Goal: Task Accomplishment & Management: Manage account settings

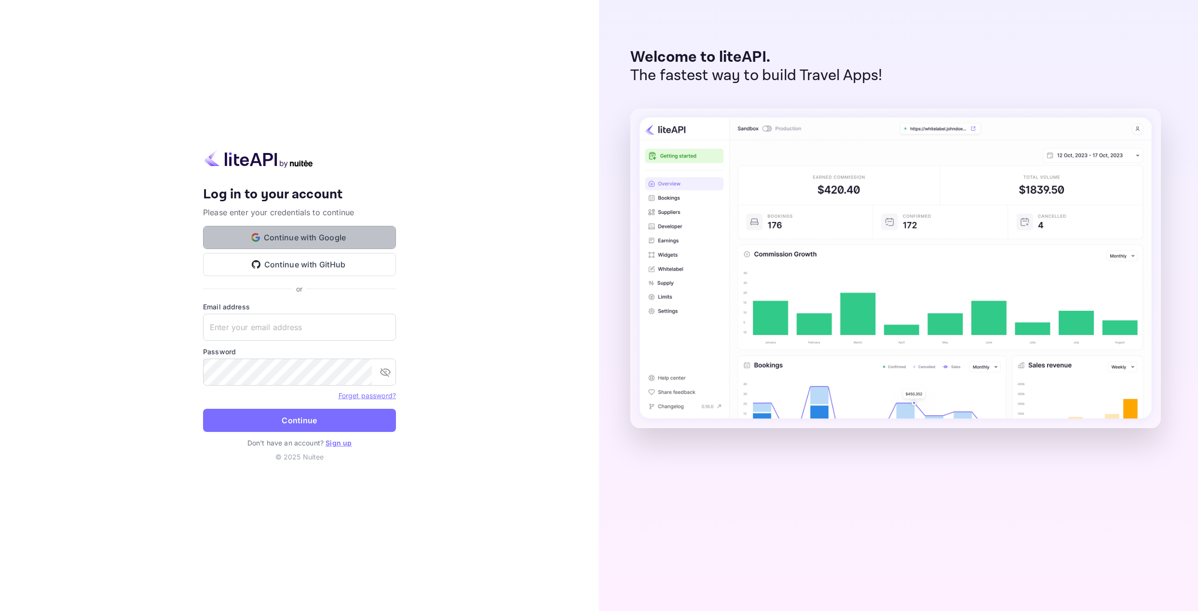
click at [305, 245] on button "Continue with Google" at bounding box center [299, 237] width 193 height 23
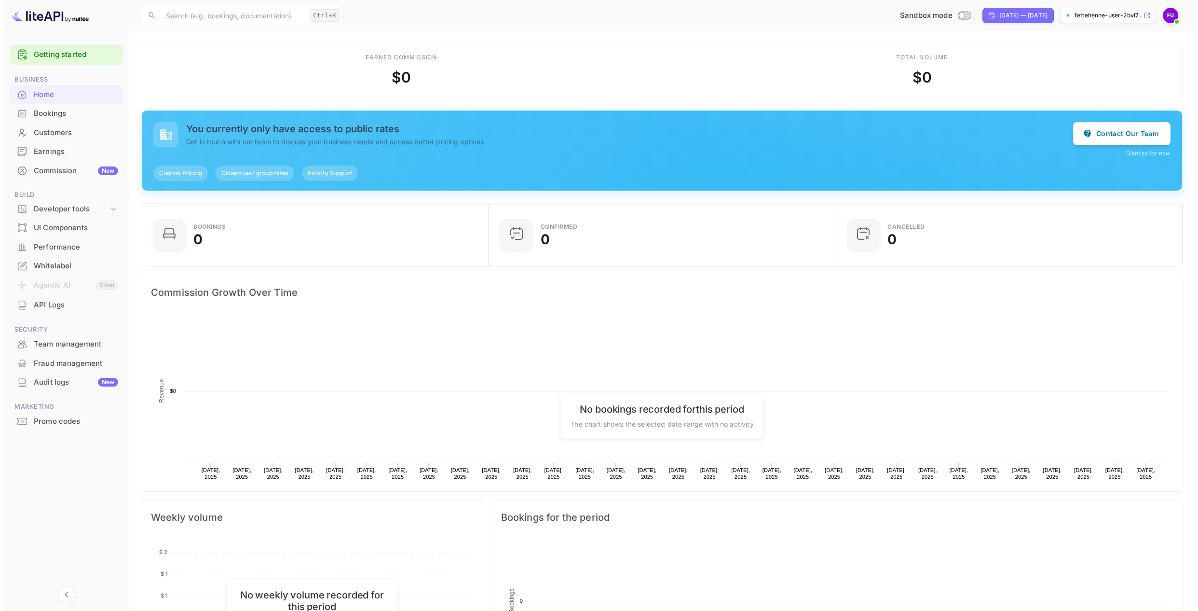
scroll to position [150, 334]
click at [96, 208] on div "Developer tools" at bounding box center [67, 209] width 75 height 11
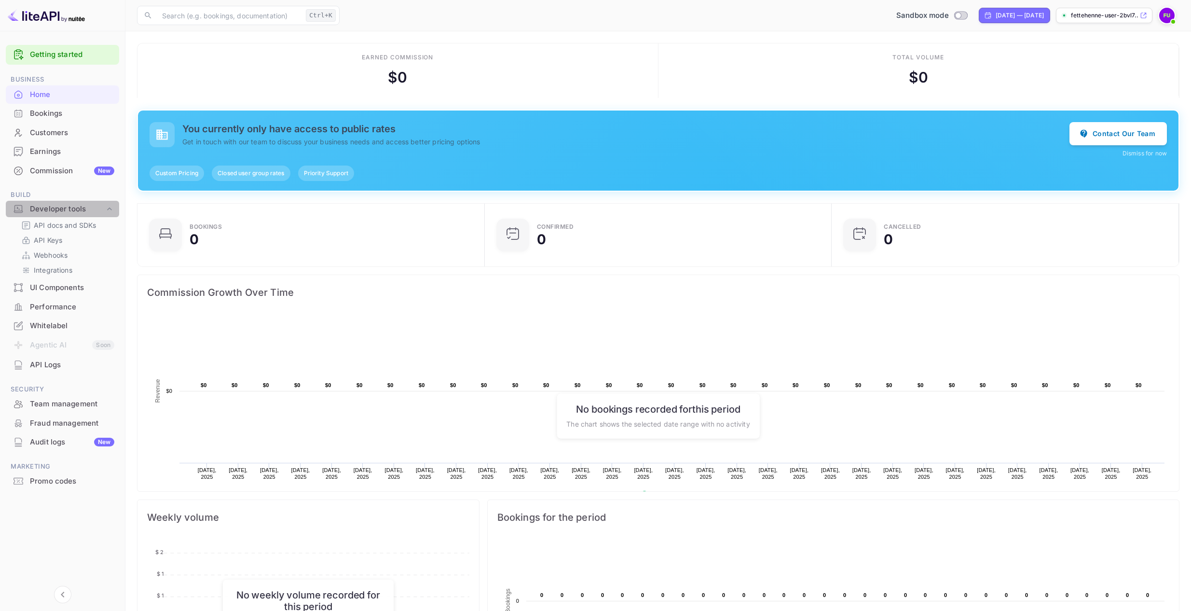
click at [96, 208] on div "Developer tools" at bounding box center [67, 209] width 75 height 11
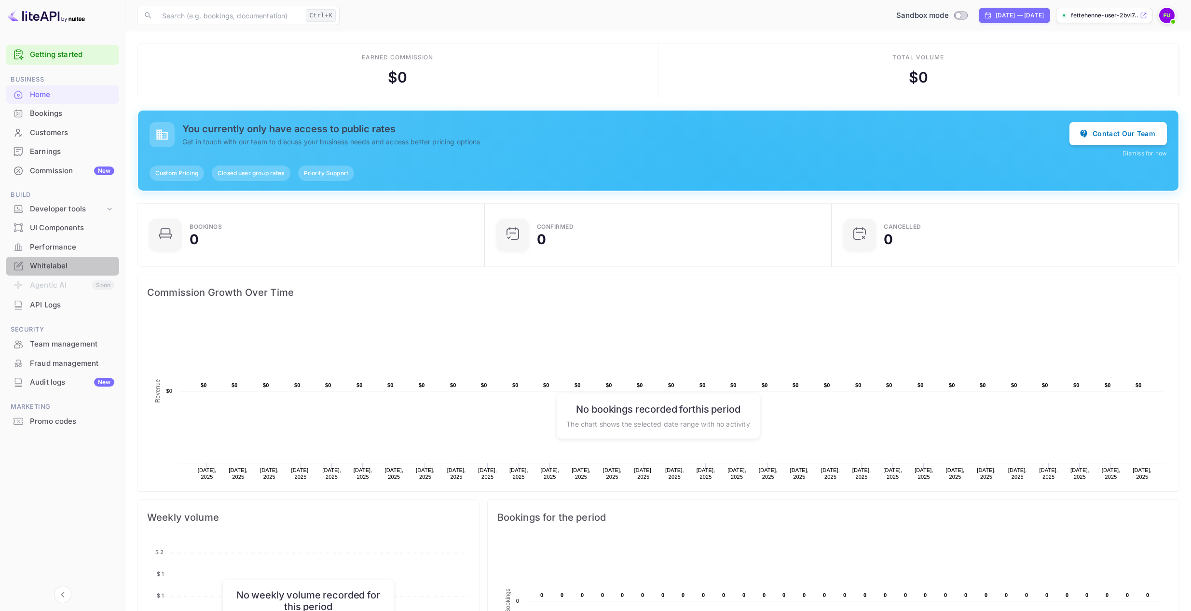
click at [83, 266] on div "Whitelabel" at bounding box center [72, 266] width 84 height 11
click at [46, 265] on div "Whitelabel" at bounding box center [72, 266] width 84 height 11
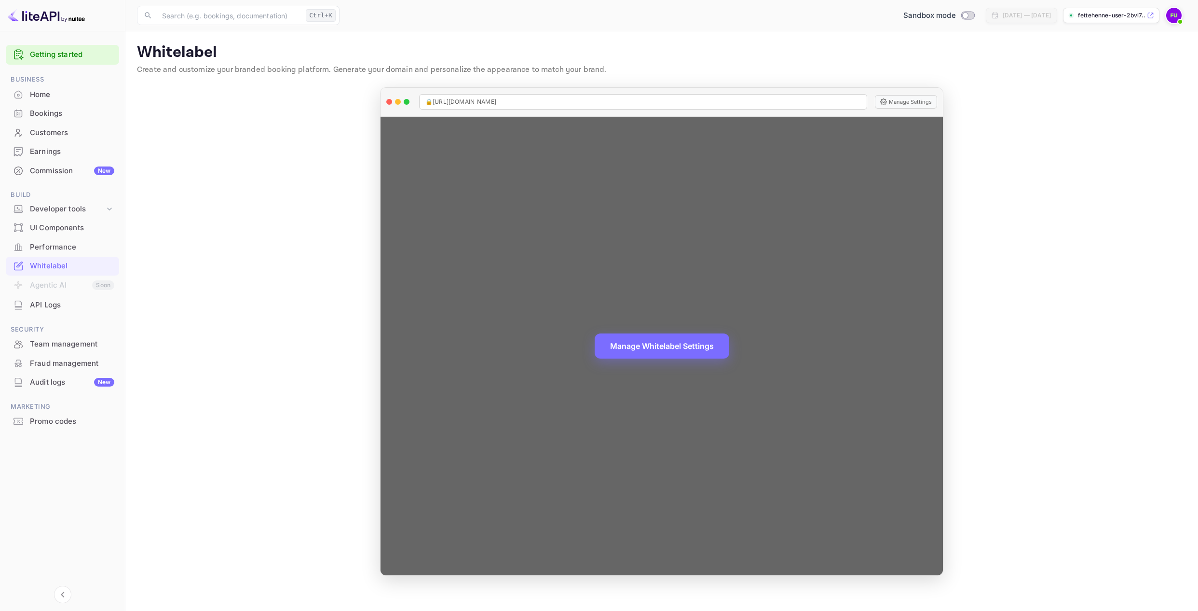
click at [568, 99] on div "🔒 https://fettehenne-user-2bvl7.nuitee.link" at bounding box center [643, 101] width 448 height 15
click at [552, 100] on div "🔒 https://fettehenne-user-2bvl7.nuitee.link" at bounding box center [643, 101] width 448 height 15
click at [552, 99] on div "🔒 https://fettehenne-user-2bvl7.nuitee.link" at bounding box center [643, 101] width 448 height 15
copy span "🔒 https://fettehenne-user-2bvl7.nuitee.link"
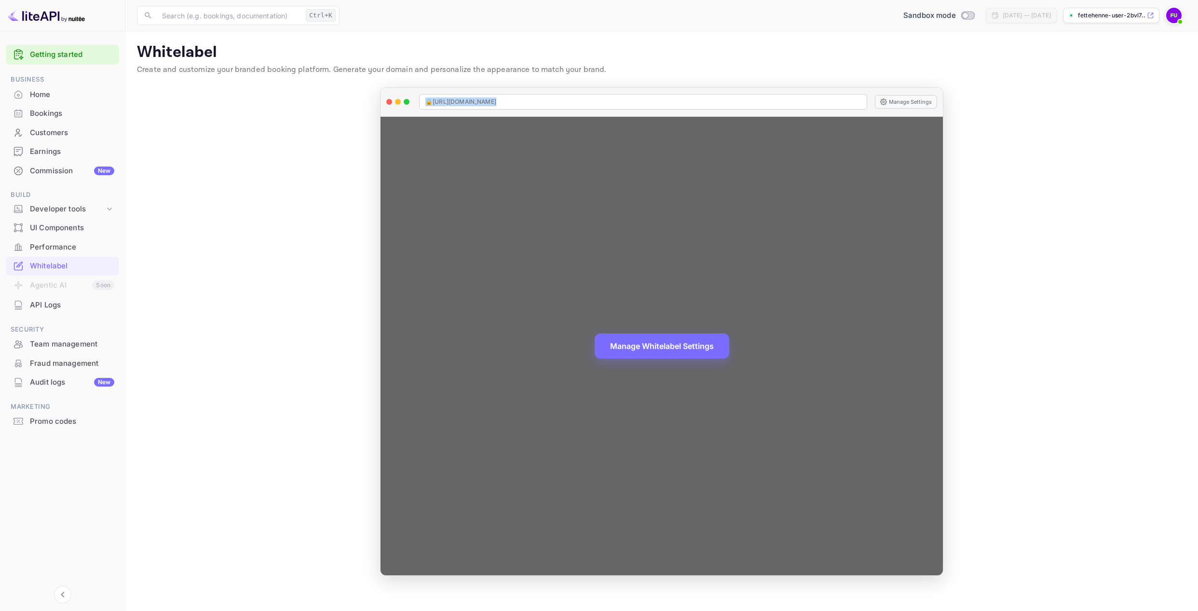
click at [668, 346] on button "Manage Whitelabel Settings" at bounding box center [662, 345] width 135 height 25
